Goal: Communication & Community: Answer question/provide support

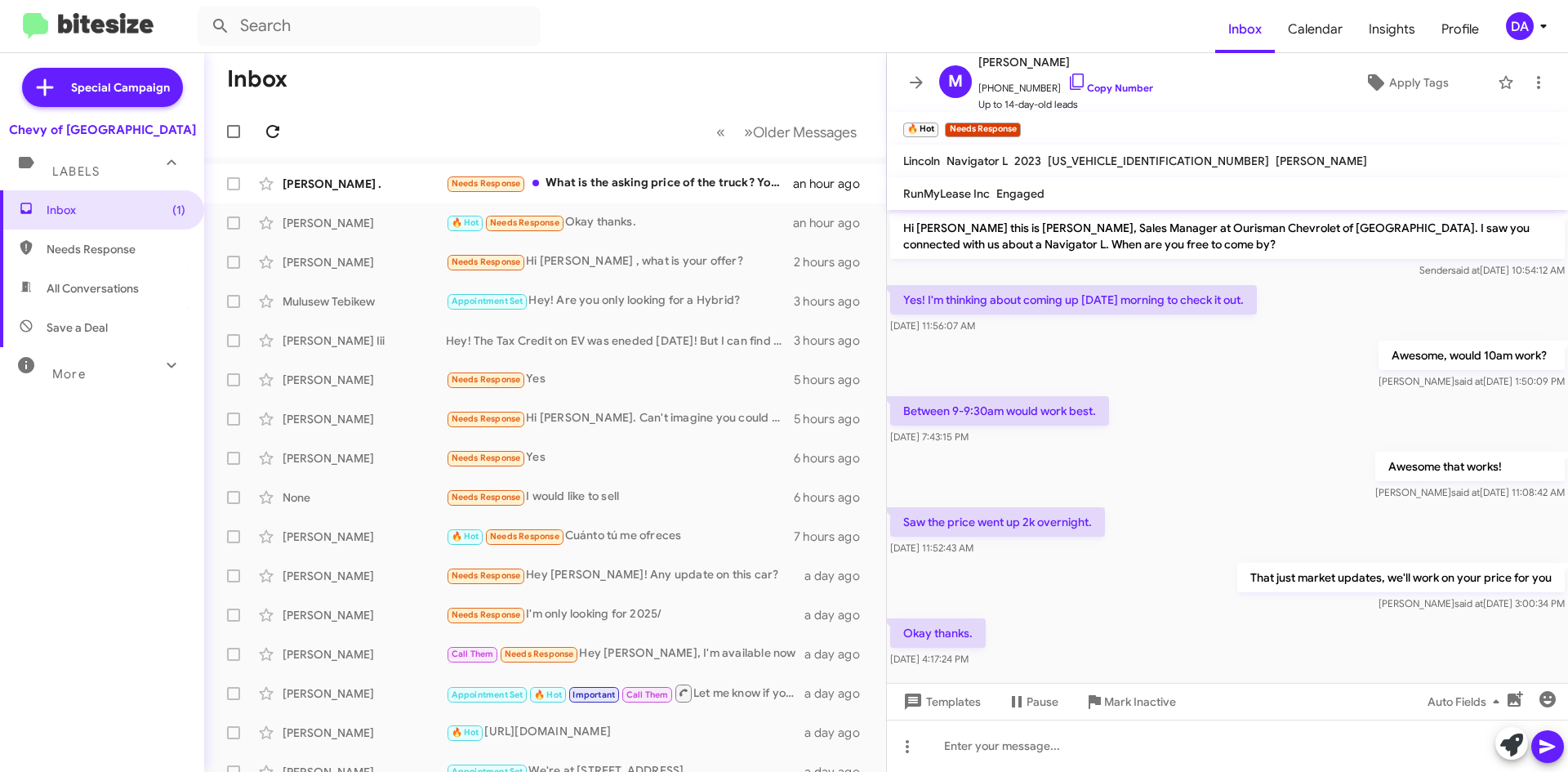
scroll to position [20, 0]
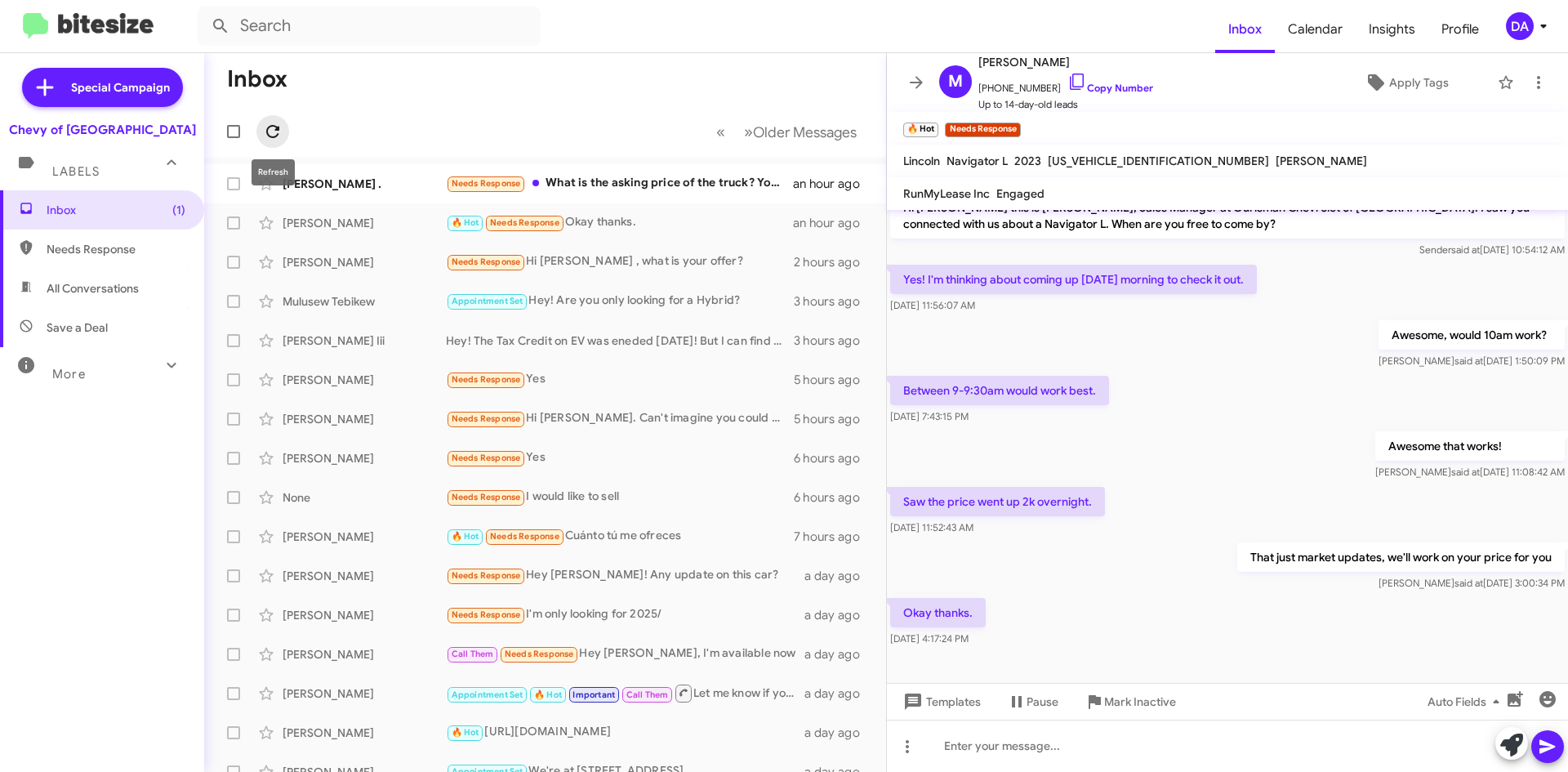
click at [285, 134] on span at bounding box center [273, 132] width 33 height 19
click at [275, 127] on icon at bounding box center [273, 132] width 14 height 14
click at [578, 170] on div "[PERSON_NAME] . Needs Response What is the asking price of the truck? You're ov…" at bounding box center [546, 184] width 656 height 33
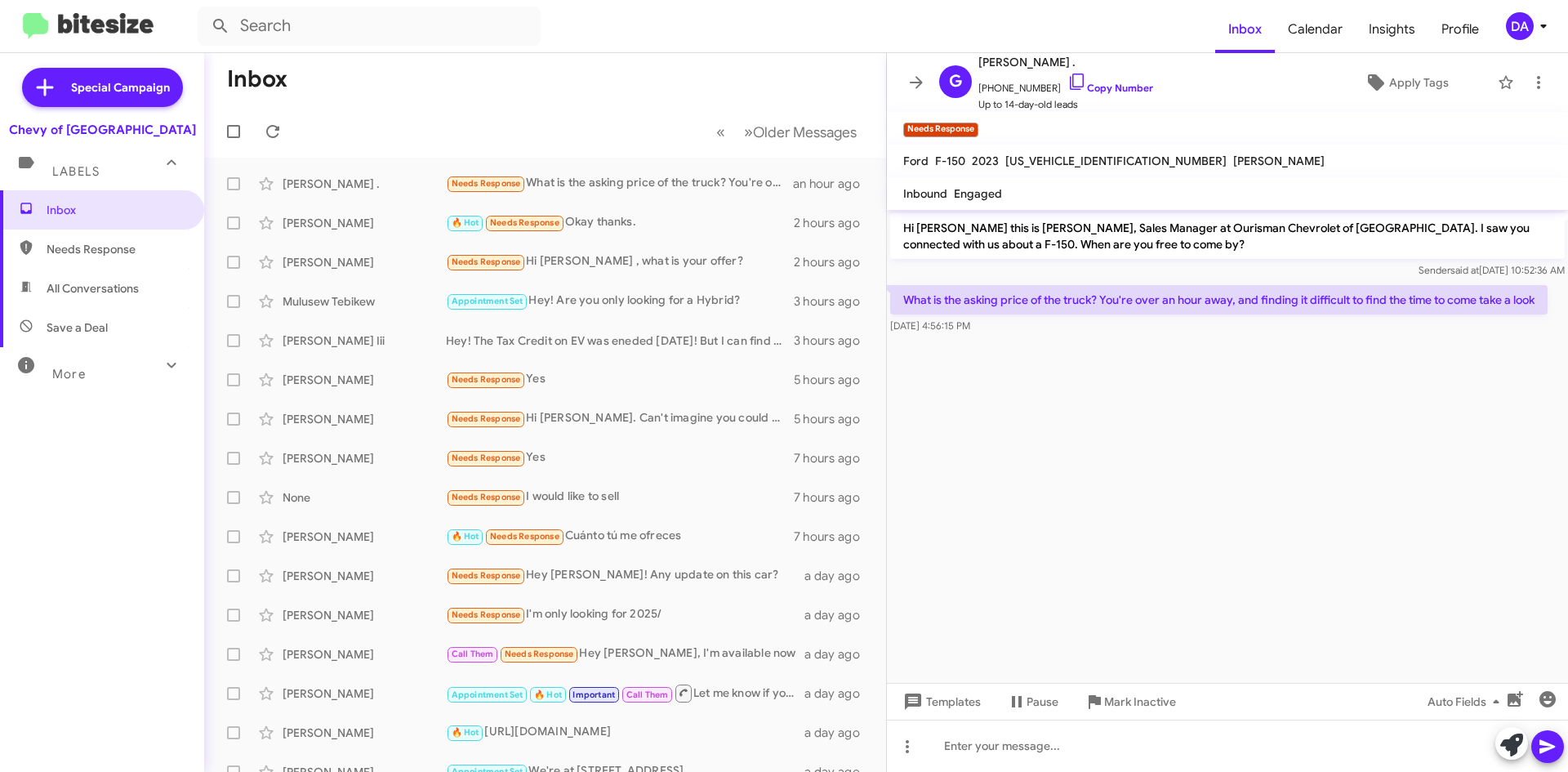
click at [1050, 163] on span "[US_VEHICLE_IDENTIFICATION_NUMBER]" at bounding box center [1116, 161] width 222 height 15
copy span "[US_VEHICLE_IDENTIFICATION_NUMBER]"
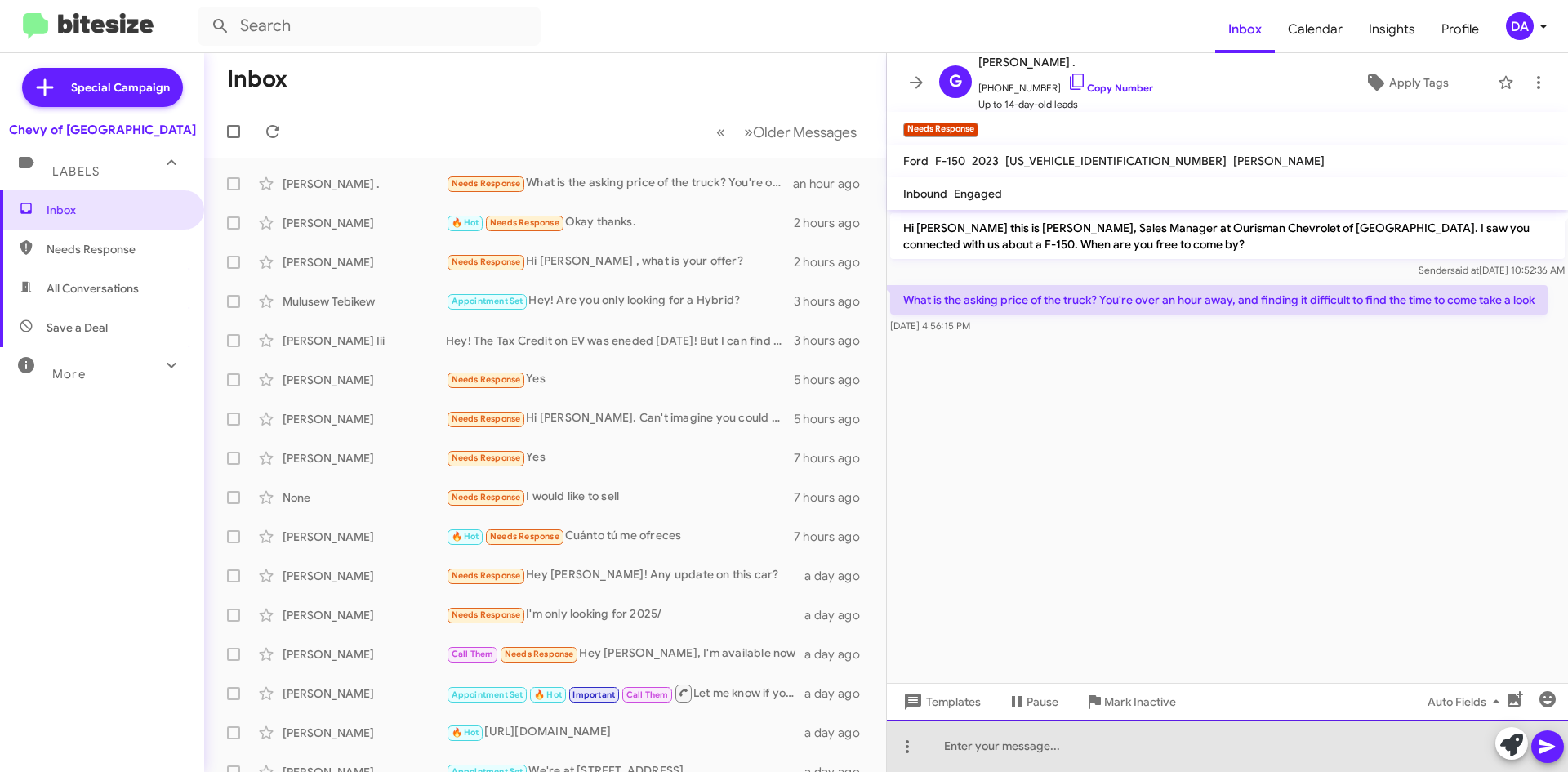
click at [946, 746] on div at bounding box center [1228, 746] width 681 height 52
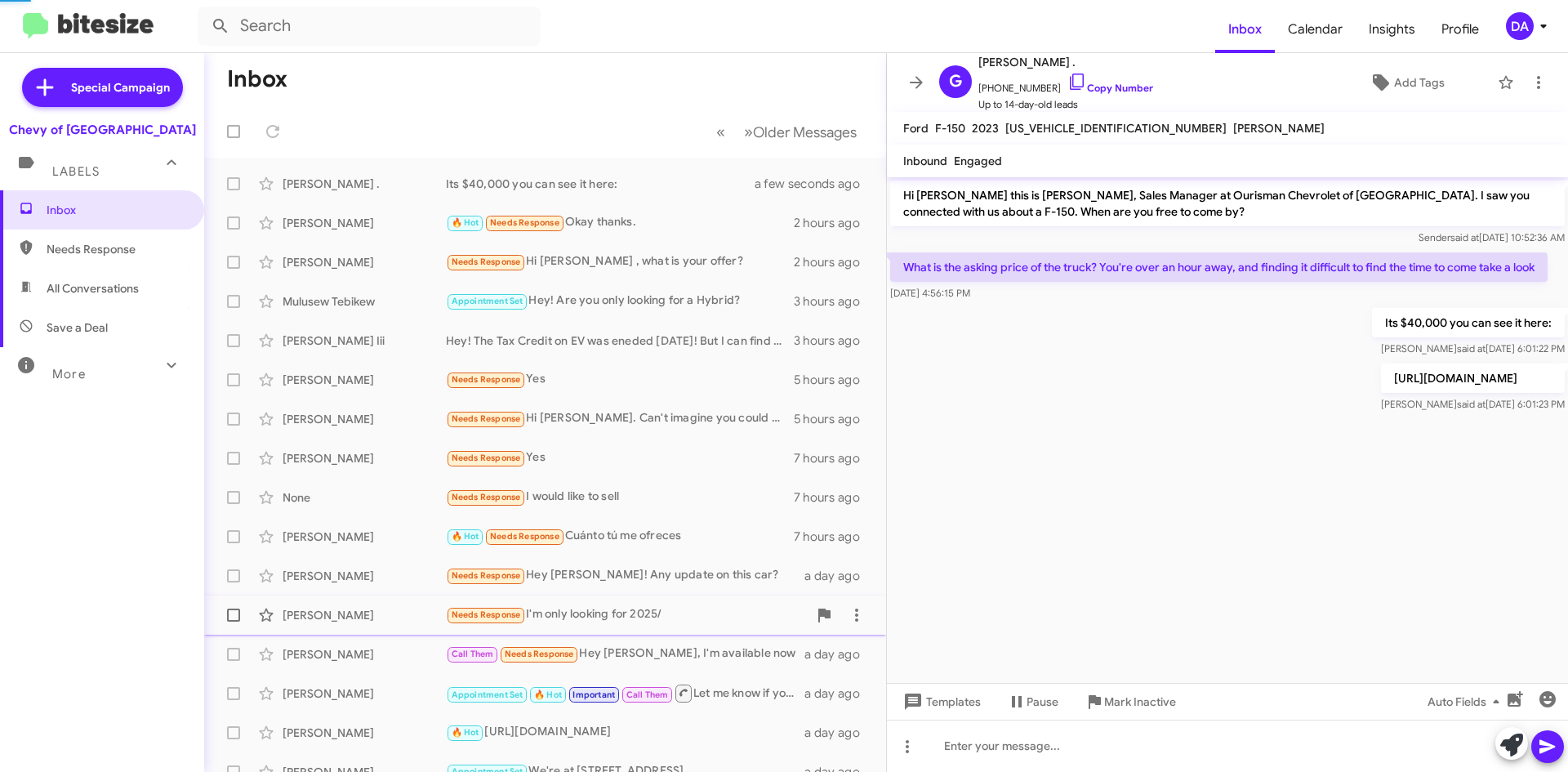
click at [507, 597] on span "[PERSON_NAME] Needs Response I'm only looking for 2025/ a day ago" at bounding box center [545, 614] width 682 height 40
